Goal: Find specific page/section: Find specific page/section

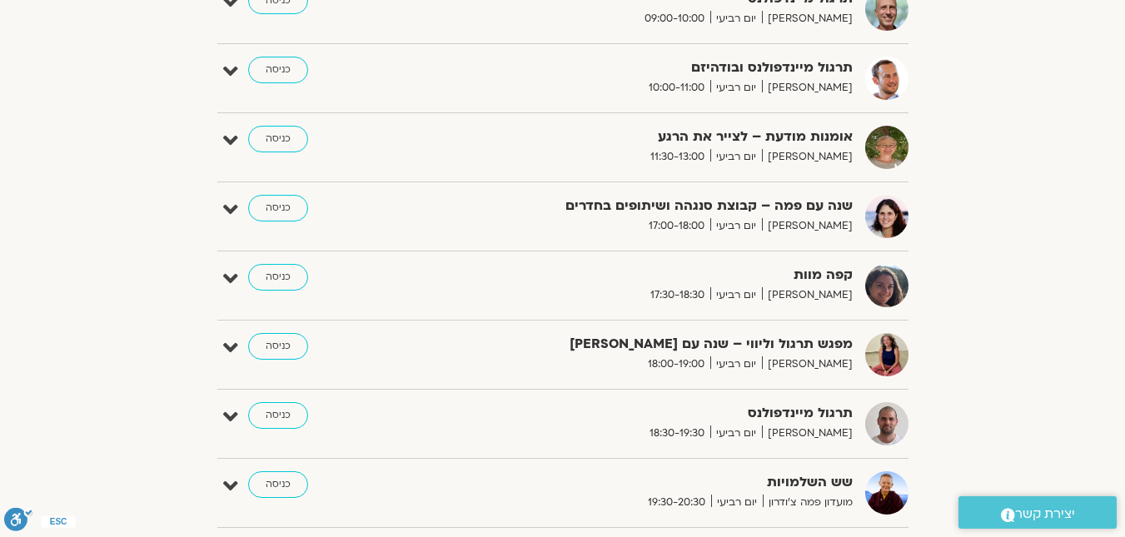
scroll to position [749, 0]
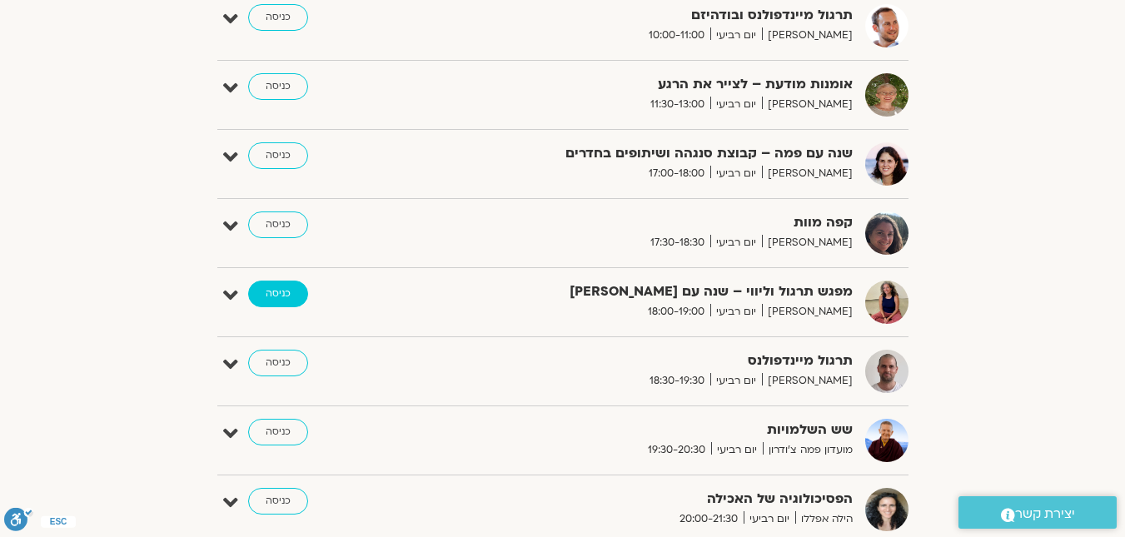
click at [283, 301] on link "כניסה" at bounding box center [278, 294] width 60 height 27
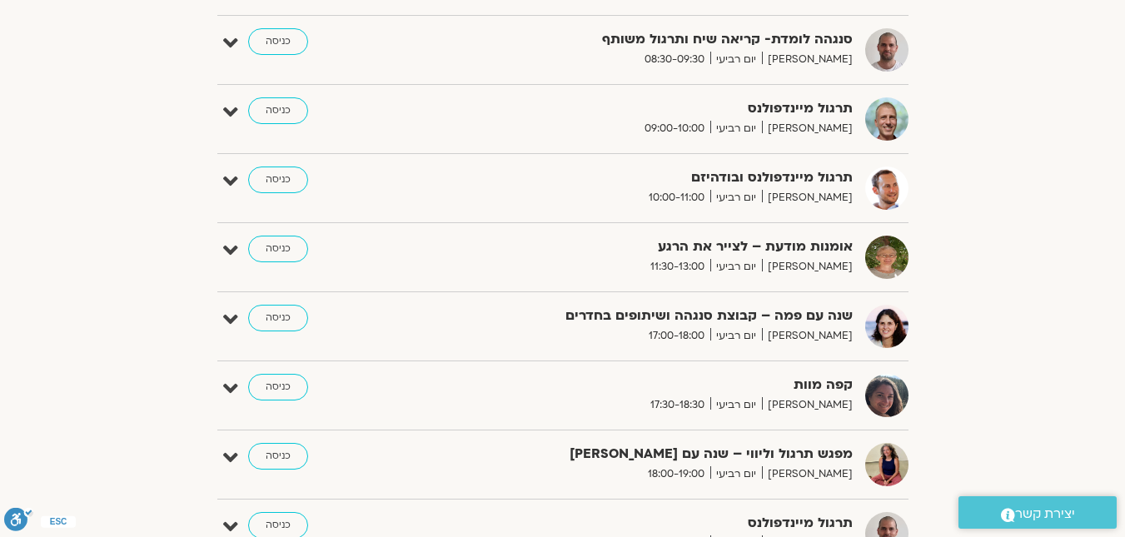
scroll to position [749, 0]
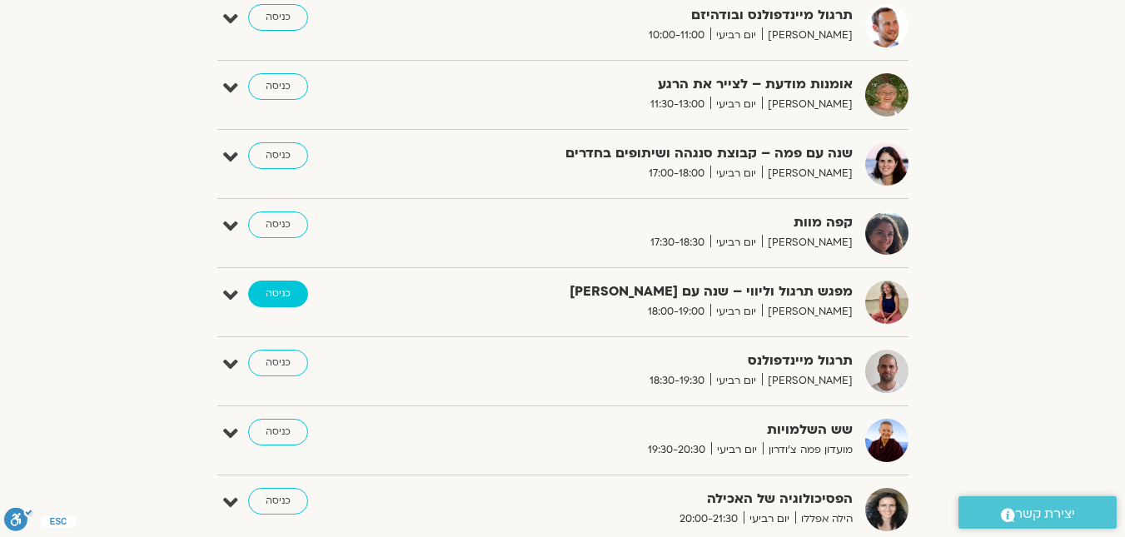
click at [263, 298] on link "כניסה" at bounding box center [278, 294] width 60 height 27
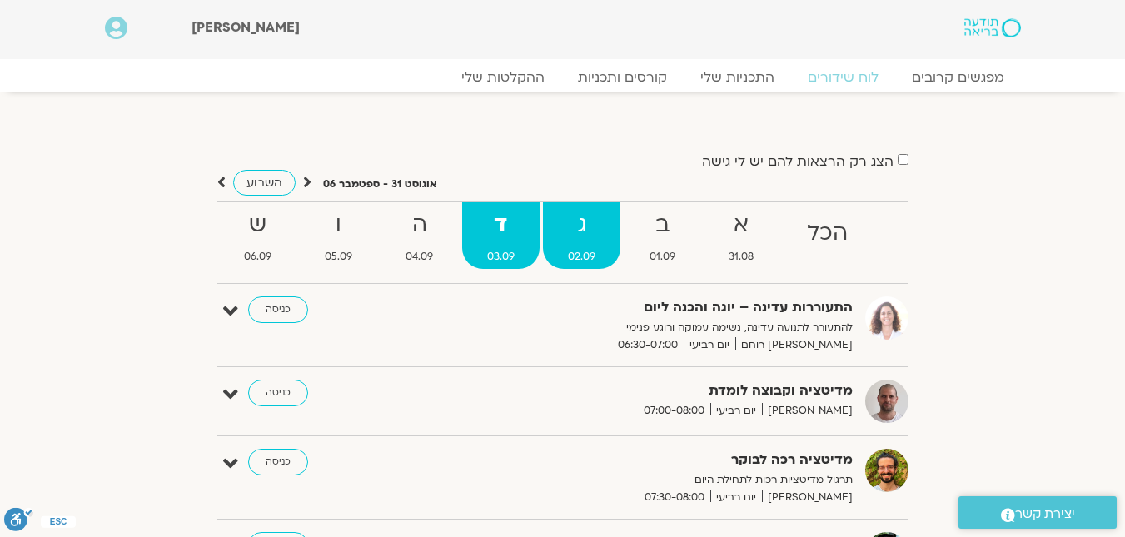
click at [585, 227] on strong "ג" at bounding box center [581, 224] width 77 height 37
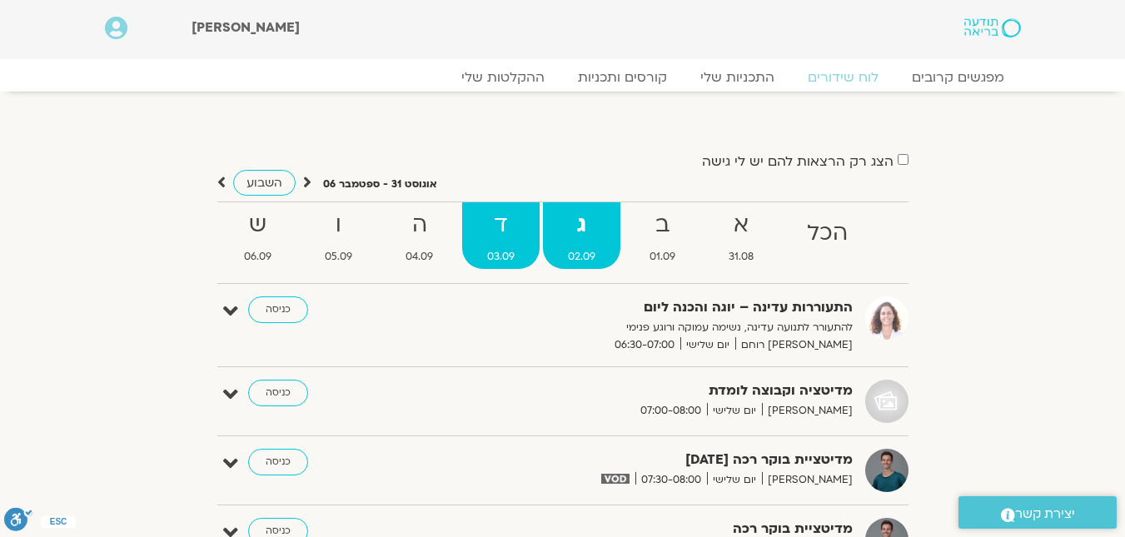
click at [504, 246] on link "ד 03.09" at bounding box center [500, 235] width 77 height 67
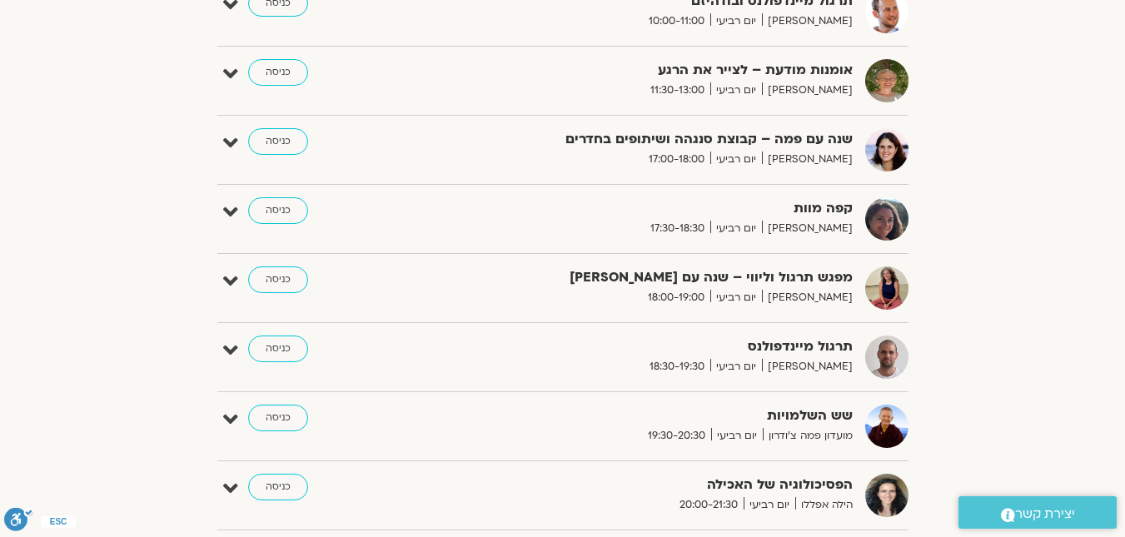
scroll to position [833, 0]
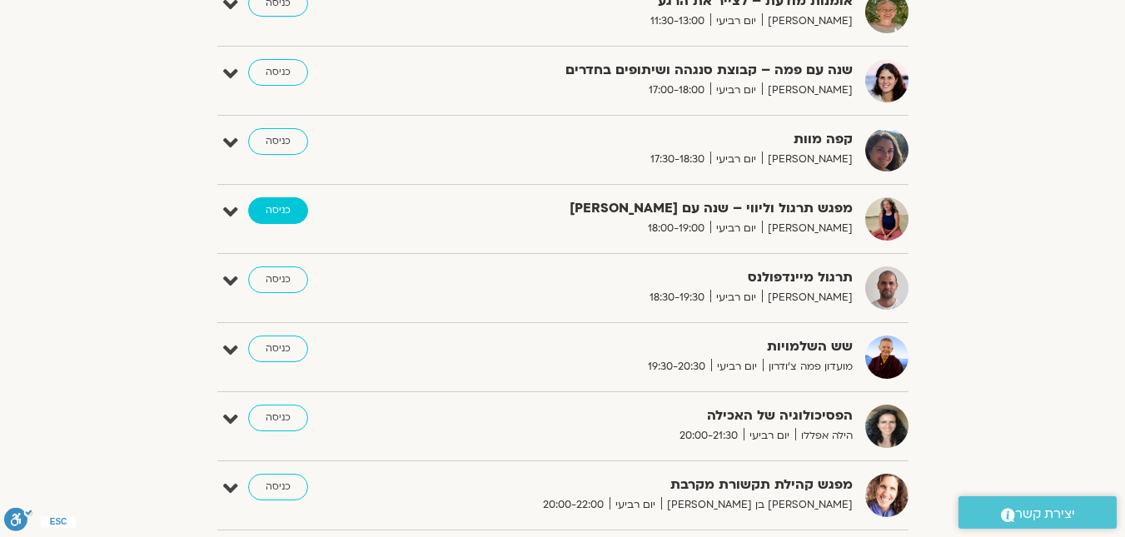
click at [263, 206] on link "כניסה" at bounding box center [278, 210] width 60 height 27
